Goal: Task Accomplishment & Management: Use online tool/utility

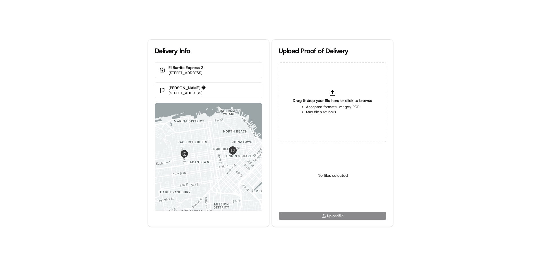
click at [342, 103] on span "Drag & drop your file here or click to browse" at bounding box center [332, 101] width 79 height 6
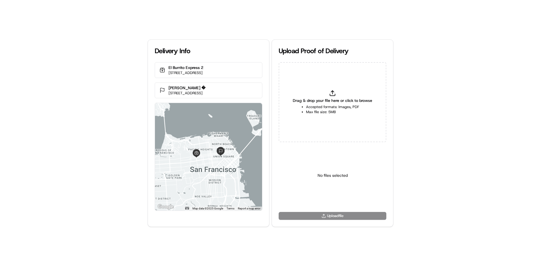
type input "C:\fakepath\WhatsApp Image [DATE] 11.18.11_b25f7788.jpg"
click at [330, 204] on div "Select a type" at bounding box center [332, 176] width 108 height 59
click at [331, 202] on html "Delivery Info El Burrito Express 2 [STREET_ADDRESS] [PERSON_NAME] � [STREET_ADD…" at bounding box center [270, 133] width 541 height 266
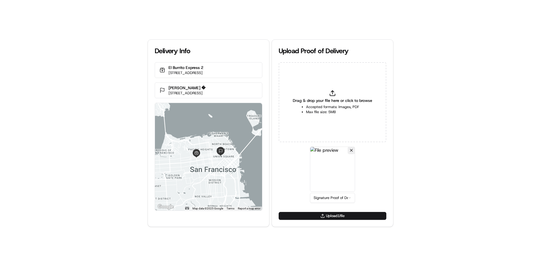
click at [324, 222] on div "Upload 1 file" at bounding box center [332, 219] width 121 height 15
click at [343, 215] on button "Upload 1 file" at bounding box center [332, 216] width 108 height 8
